Goal: Check status

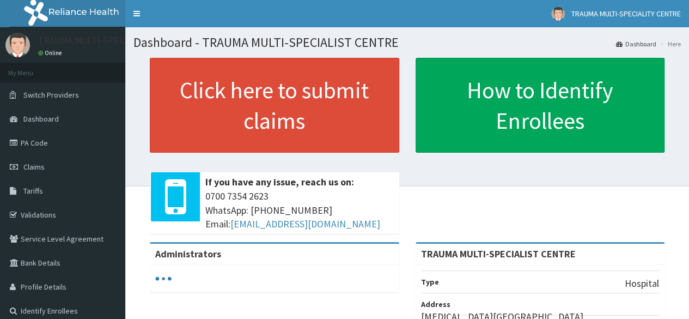
click at [44, 160] on link "Claims" at bounding box center [62, 167] width 125 height 24
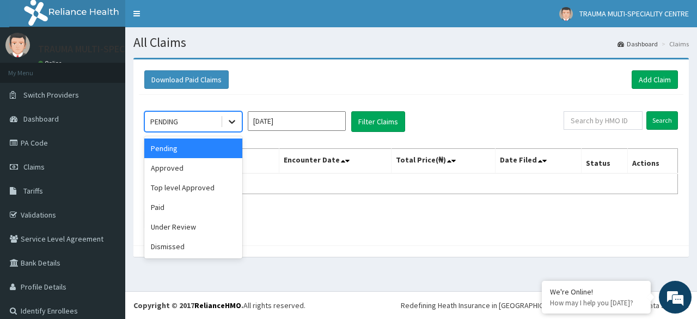
click at [234, 120] on icon at bounding box center [232, 122] width 7 height 4
click at [233, 119] on icon at bounding box center [232, 121] width 11 height 11
click at [181, 167] on div "Approved" at bounding box center [193, 168] width 98 height 20
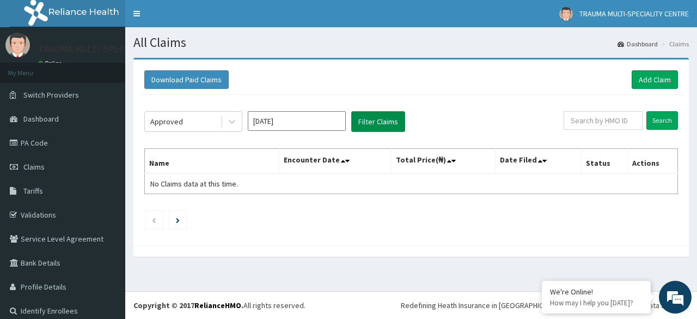
click at [375, 121] on button "Filter Claims" at bounding box center [378, 121] width 54 height 21
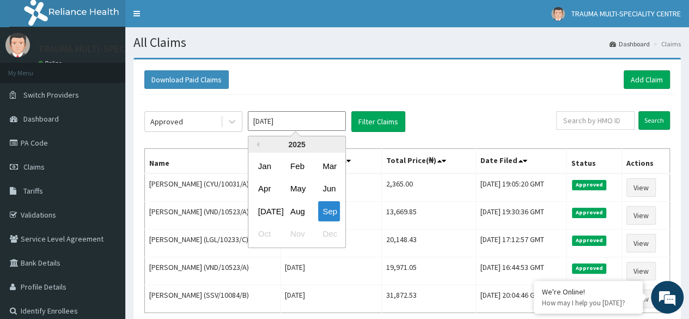
click at [293, 119] on input "[DATE]" at bounding box center [297, 121] width 98 height 20
click at [301, 211] on div "Aug" at bounding box center [297, 211] width 22 height 20
type input "[DATE]"
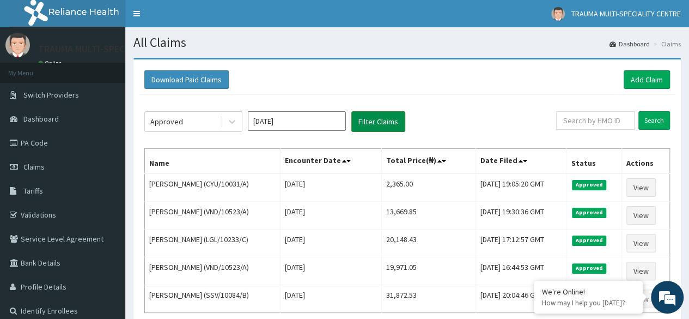
click at [373, 123] on button "Filter Claims" at bounding box center [378, 121] width 54 height 21
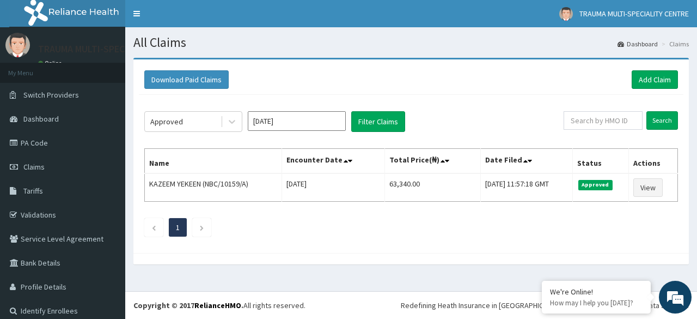
click at [446, 83] on div "Download Paid Claims Add Claim" at bounding box center [411, 79] width 534 height 19
